Goal: Check status: Check status

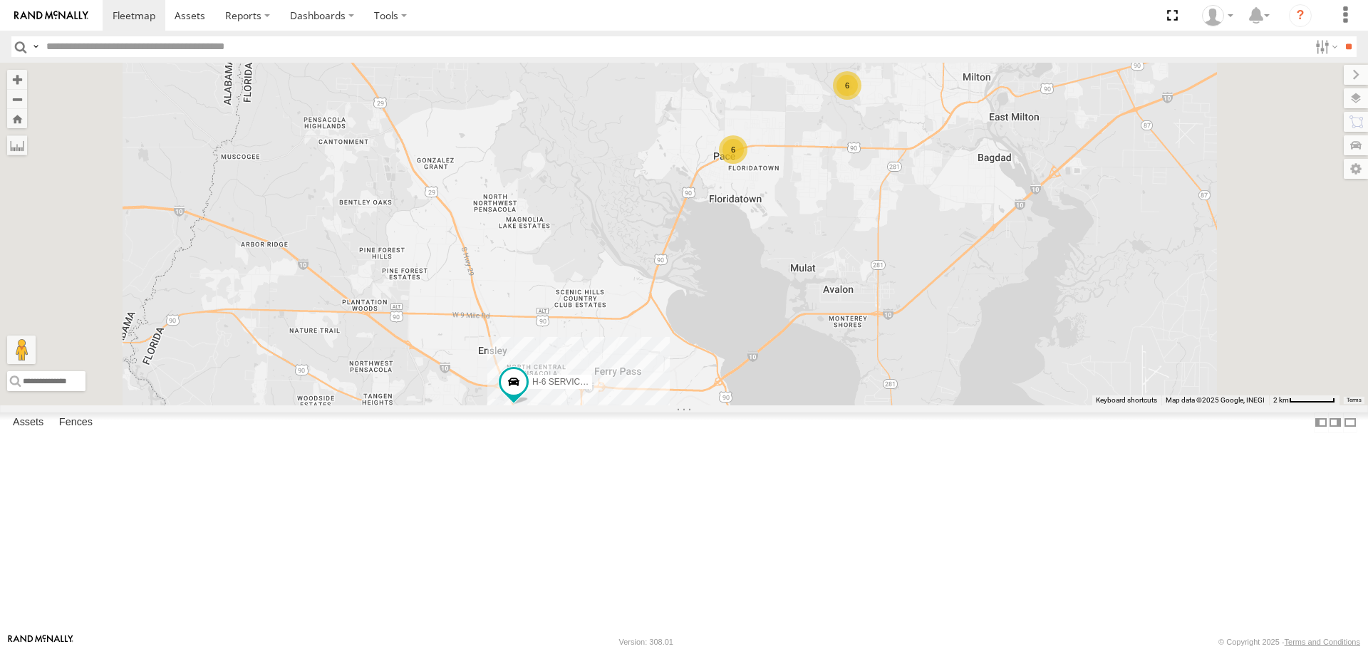
drag, startPoint x: 953, startPoint y: 230, endPoint x: 928, endPoint y: 313, distance: 86.8
click at [928, 313] on div "[PERSON_NAME] S-40 BOOM LIFT 33 H-6 SERVICE TRUCK 6 CS-3 6" at bounding box center [684, 234] width 1368 height 342
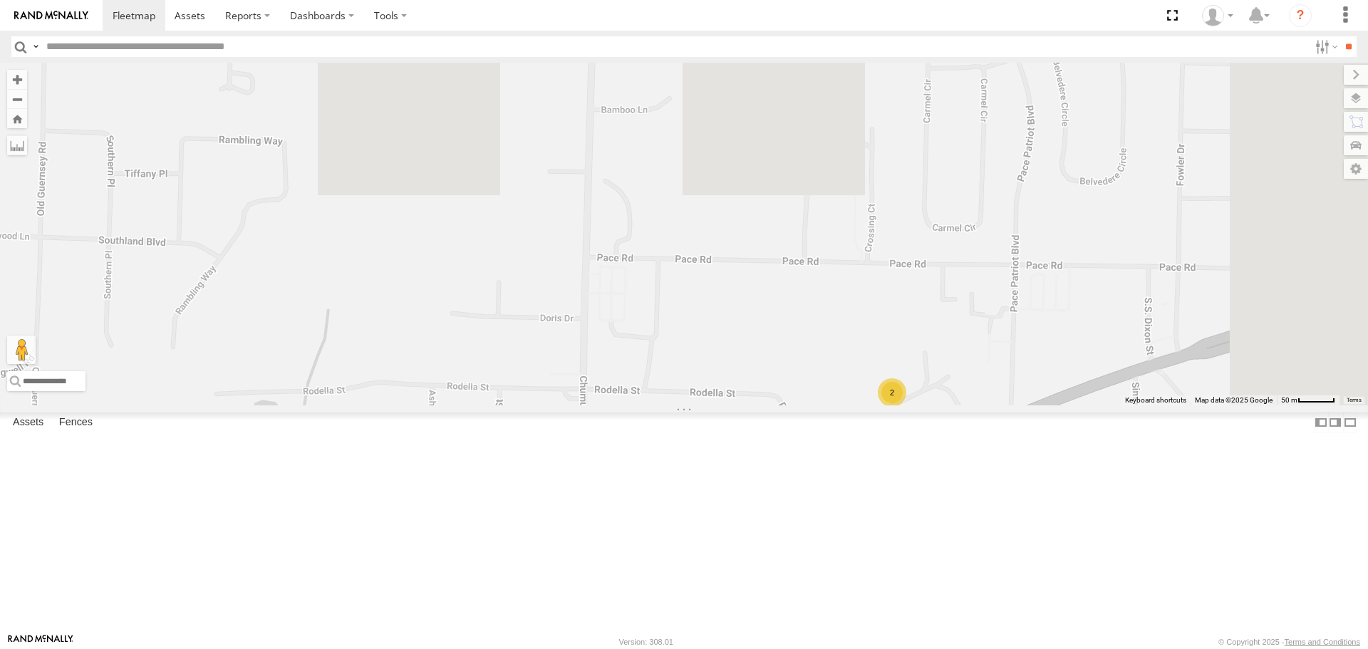
drag, startPoint x: 1236, startPoint y: 218, endPoint x: 1072, endPoint y: 683, distance: 492.8
click at [1072, 648] on html at bounding box center [684, 324] width 1368 height 649
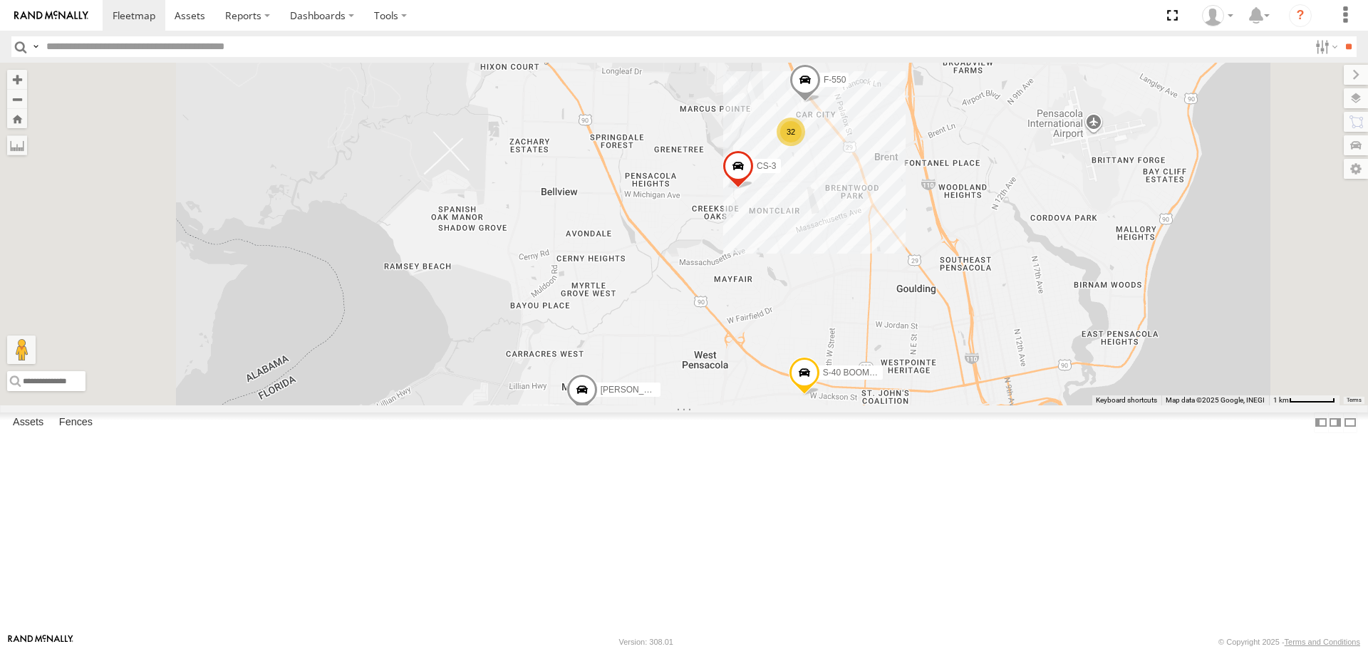
drag, startPoint x: 765, startPoint y: 603, endPoint x: 772, endPoint y: 513, distance: 90.8
click at [598, 413] on span at bounding box center [581, 393] width 31 height 38
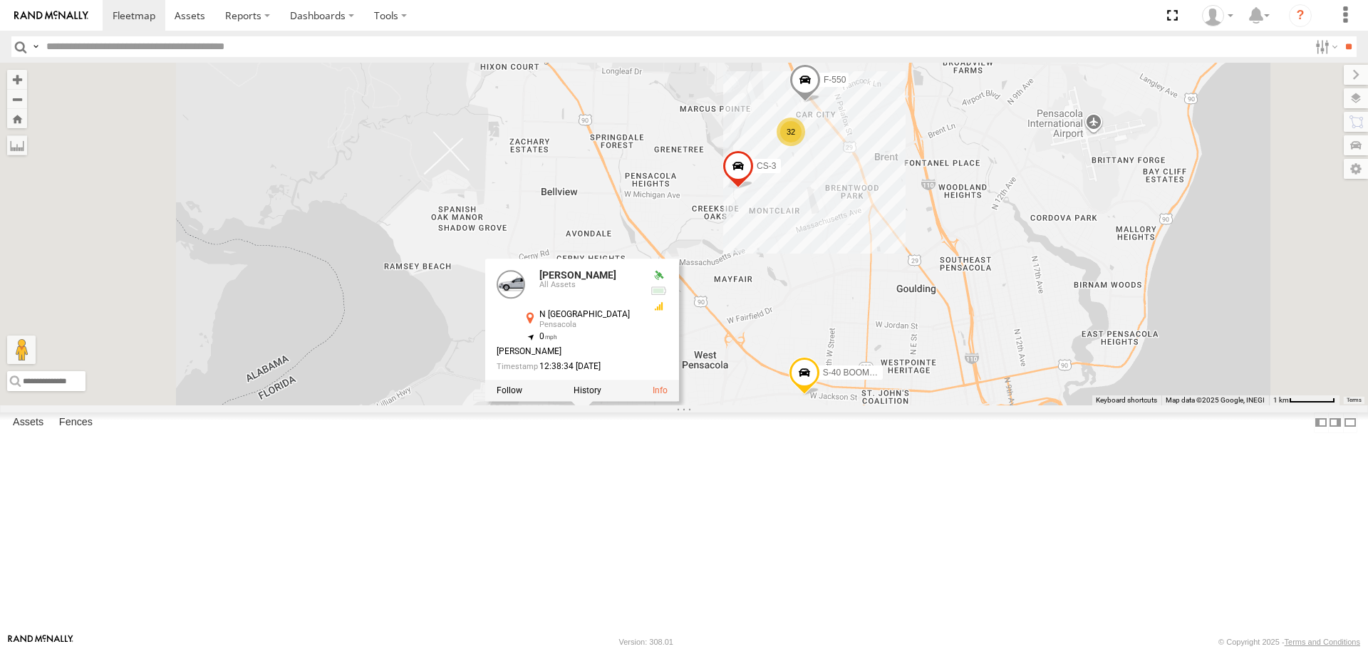
click at [839, 405] on div "[PERSON_NAME] S-40 BOOM LIFT H-6 SERVICE TRUCK 32 CS-3 F-550 [PERSON_NAME] All …" at bounding box center [684, 234] width 1368 height 342
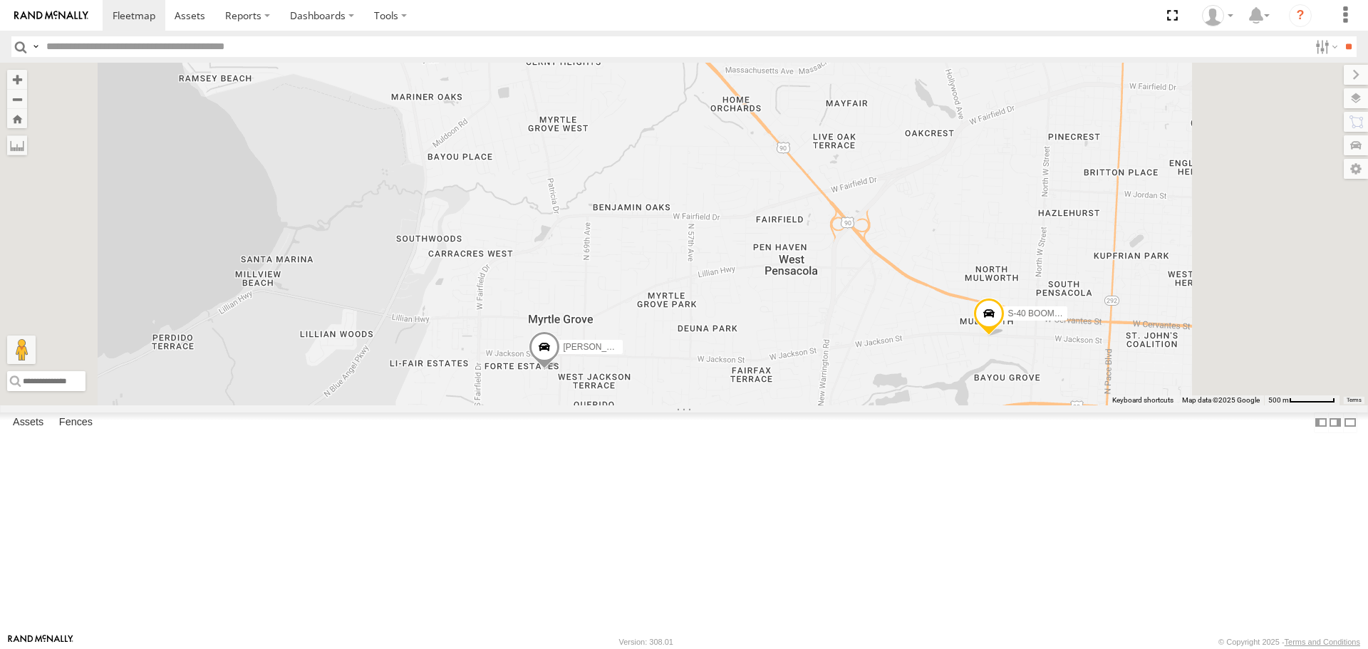
click at [798, 405] on div "[PERSON_NAME] S-40 BOOM LIFT H-6 SERVICE TRUCK CS-3 F-550" at bounding box center [684, 234] width 1368 height 342
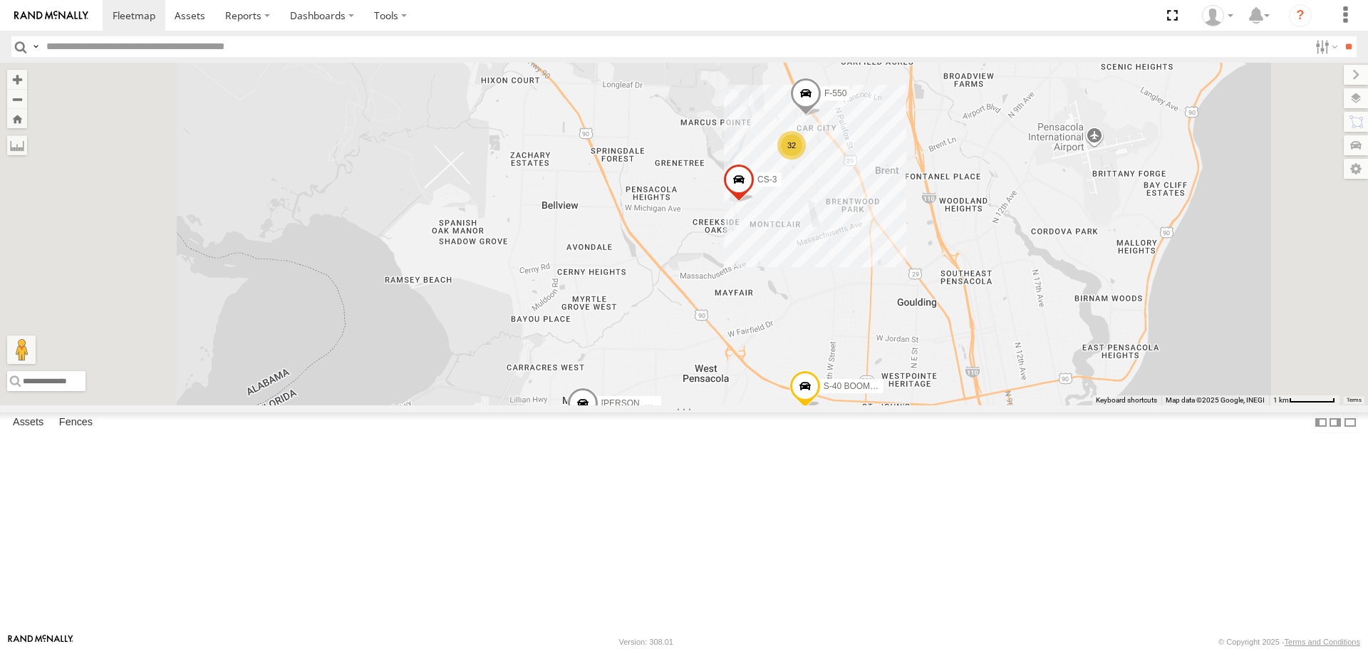
drag, startPoint x: 973, startPoint y: 338, endPoint x: 975, endPoint y: 652, distance: 313.5
click at [975, 648] on html at bounding box center [684, 324] width 1368 height 649
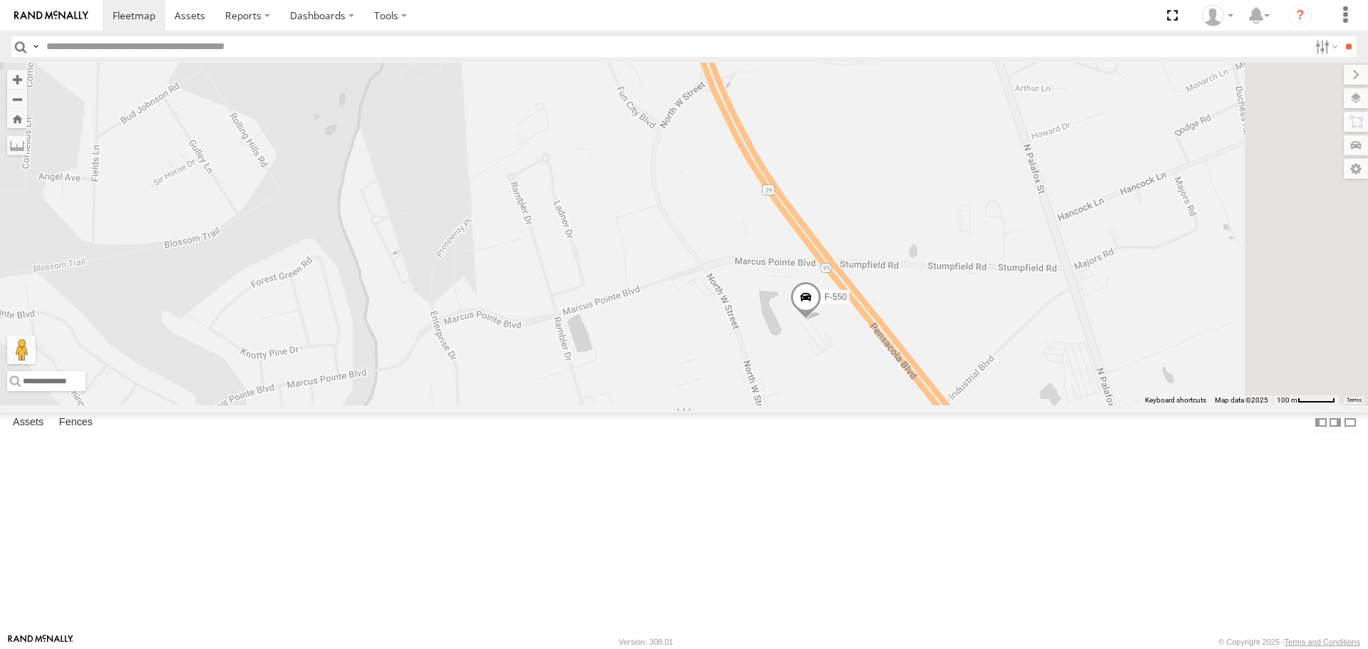
drag, startPoint x: 1074, startPoint y: 571, endPoint x: 1027, endPoint y: 383, distance: 193.7
click at [1027, 383] on div "H-6 SERVICE TRUCK CS-3 F-550" at bounding box center [684, 234] width 1368 height 342
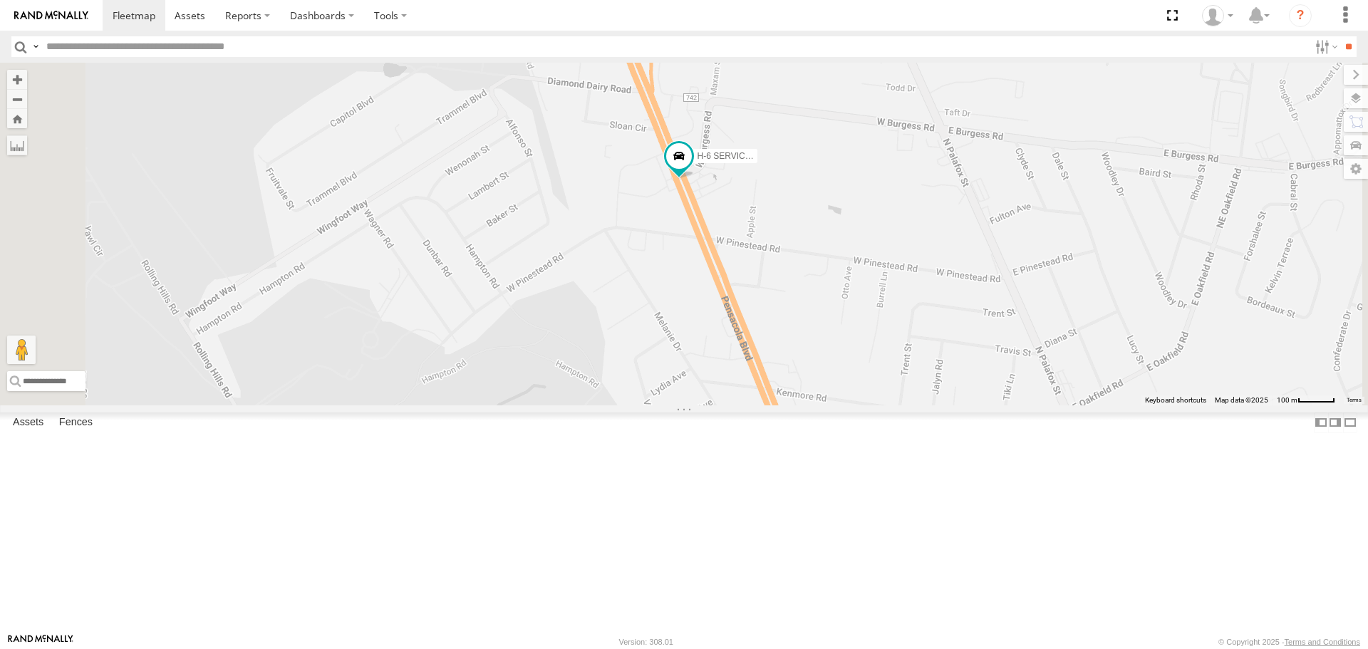
drag, startPoint x: 794, startPoint y: 207, endPoint x: 911, endPoint y: 683, distance: 489.6
click at [911, 648] on html at bounding box center [684, 324] width 1368 height 649
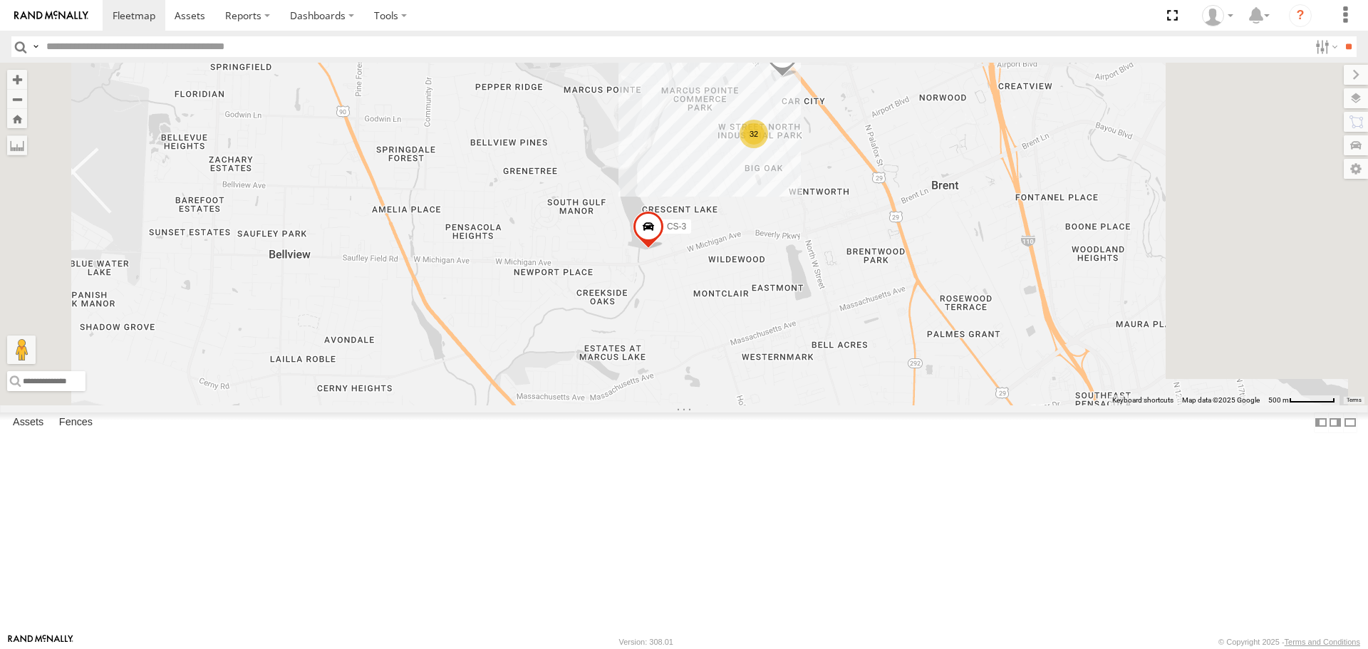
drag, startPoint x: 910, startPoint y: 460, endPoint x: 812, endPoint y: 236, distance: 244.1
click at [815, 234] on div "H-6 SERVICE TRUCK CS-3 F-550 32" at bounding box center [684, 234] width 1368 height 342
